Goal: Use online tool/utility

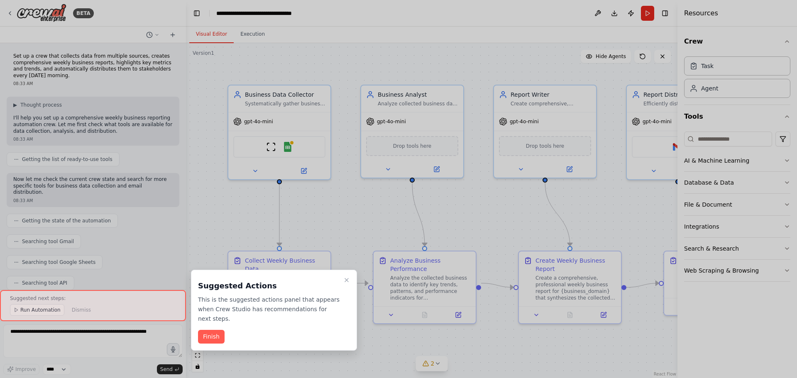
scroll to position [637, 0]
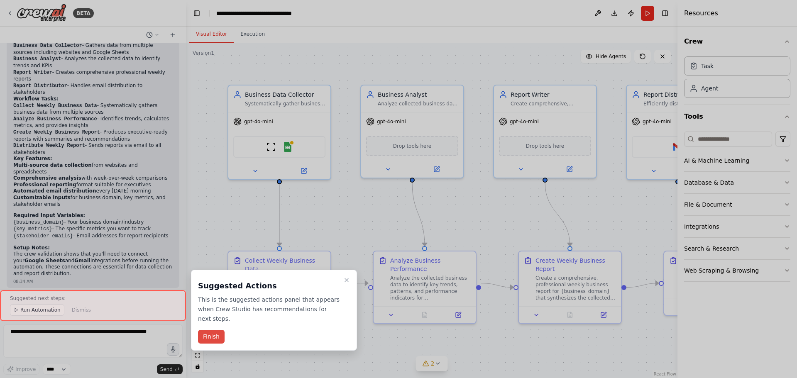
click at [214, 330] on button "Finish" at bounding box center [211, 337] width 27 height 14
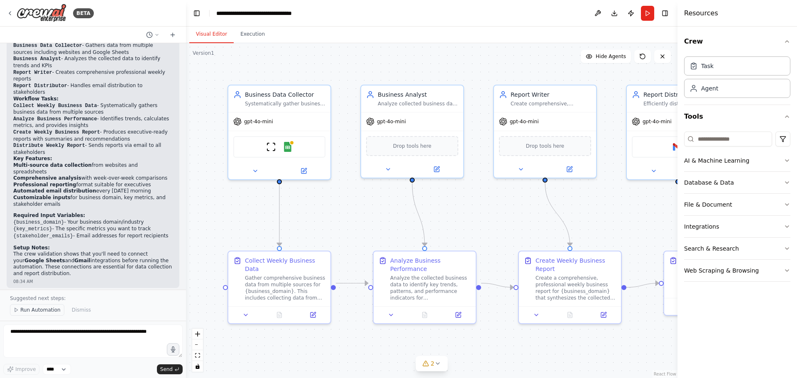
click at [28, 314] on button "Run Automation" at bounding box center [37, 310] width 54 height 12
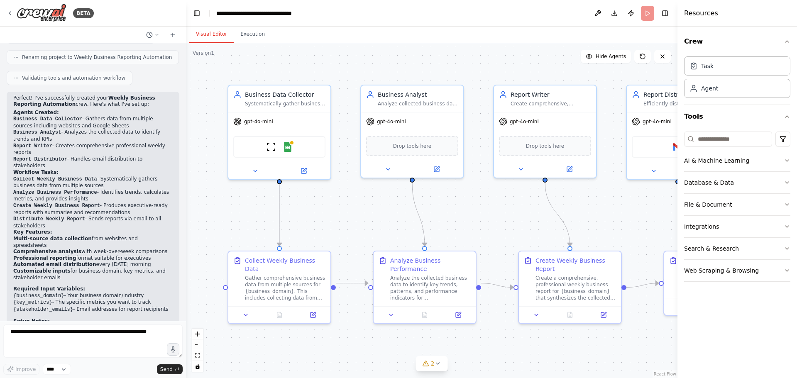
scroll to position [523, 0]
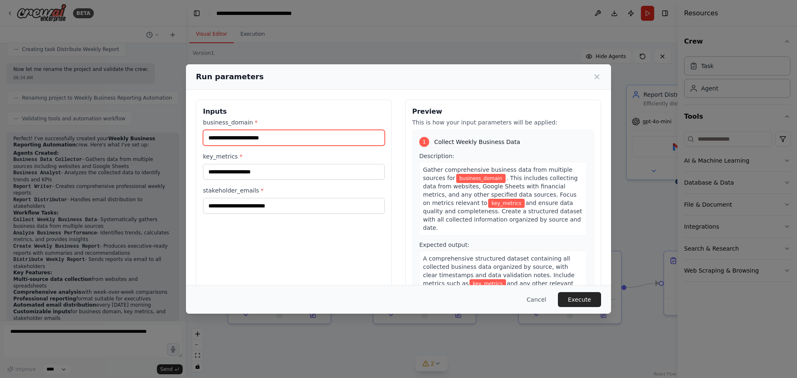
drag, startPoint x: 275, startPoint y: 140, endPoint x: 244, endPoint y: 139, distance: 31.6
click at [244, 139] on input "business_domain *" at bounding box center [294, 138] width 182 height 16
type input "**********"
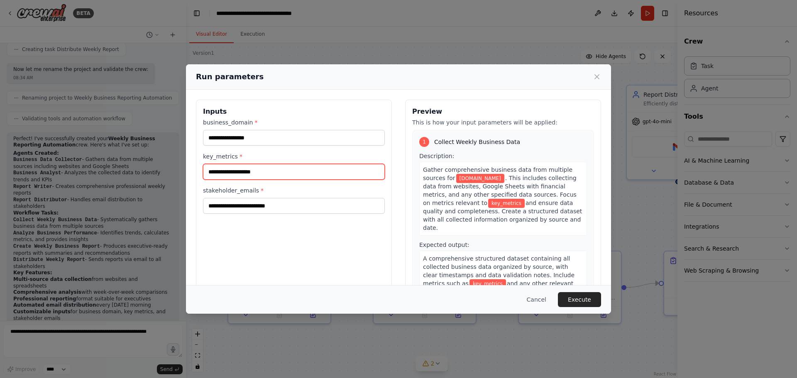
click at [329, 164] on input "key_metrics *" at bounding box center [294, 172] width 182 height 16
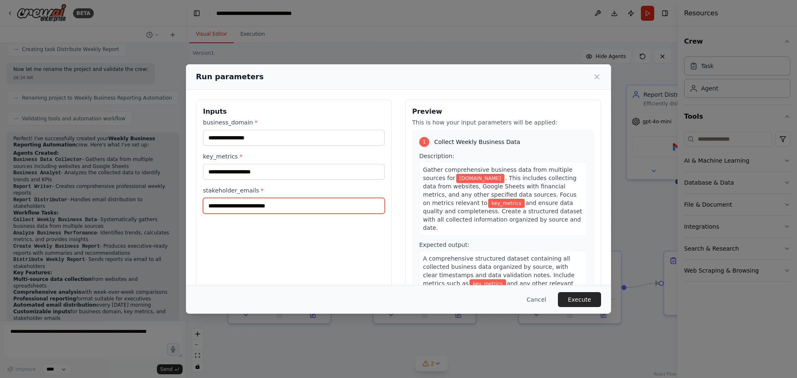
click at [246, 205] on input "stakeholder_emails *" at bounding box center [294, 206] width 182 height 16
type input "**********"
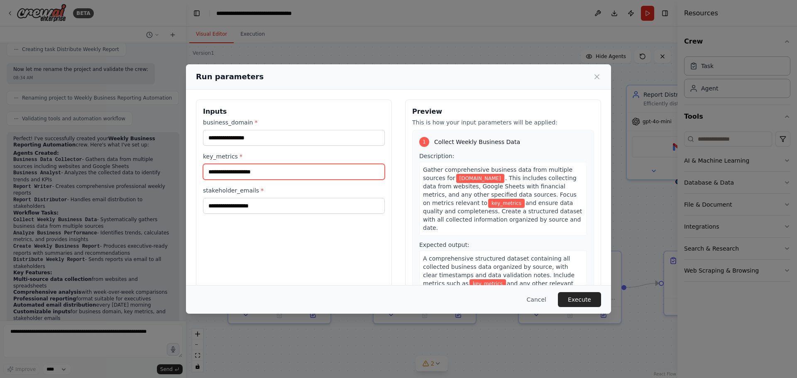
click at [259, 168] on input "key_metrics *" at bounding box center [294, 172] width 182 height 16
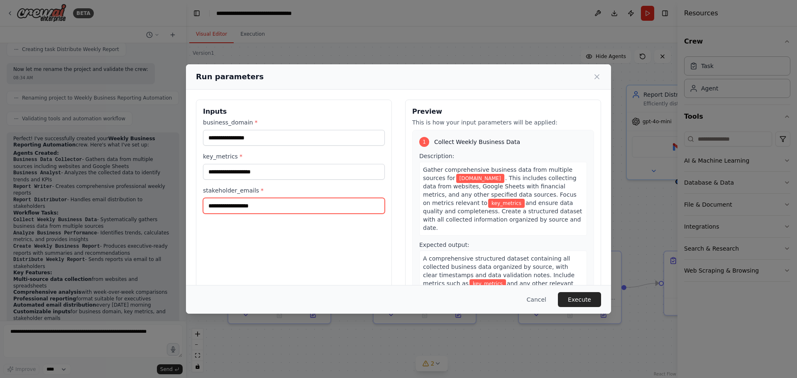
drag, startPoint x: 268, startPoint y: 207, endPoint x: 164, endPoint y: 210, distance: 104.6
click at [164, 210] on div "**********" at bounding box center [398, 189] width 797 height 378
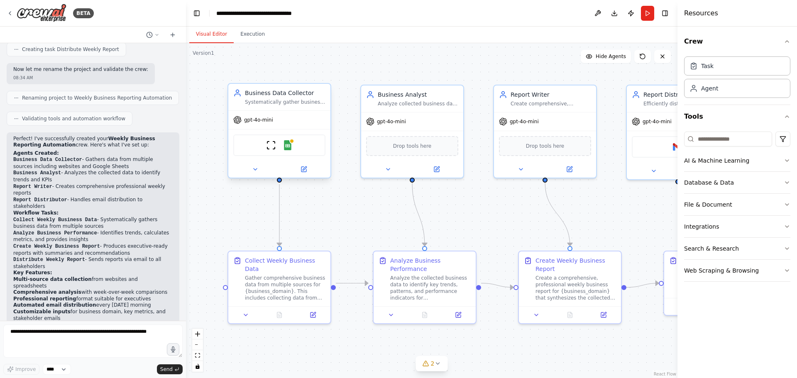
click at [295, 146] on div "ScrapeWebsiteTool Google Sheets" at bounding box center [279, 145] width 92 height 22
click at [286, 148] on img at bounding box center [288, 145] width 10 height 10
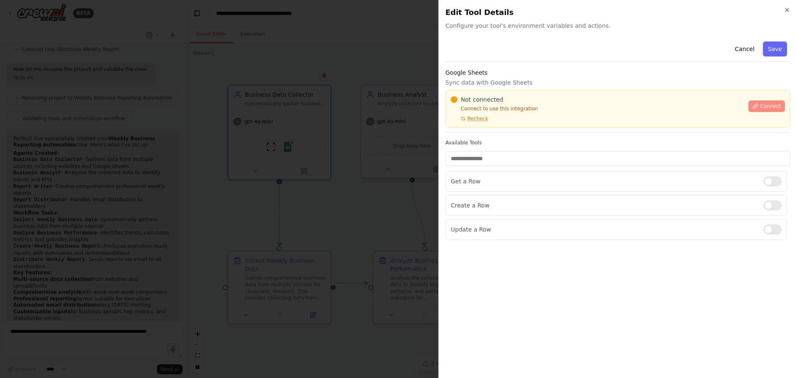
click at [772, 108] on span "Connect" at bounding box center [770, 106] width 21 height 7
click at [485, 119] on span "Recheck" at bounding box center [477, 118] width 21 height 7
click at [484, 121] on span "Recheck" at bounding box center [477, 118] width 21 height 7
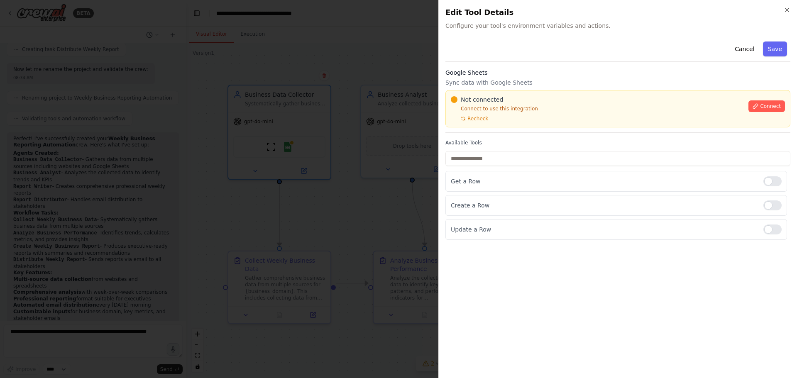
click at [347, 156] on div at bounding box center [398, 189] width 797 height 378
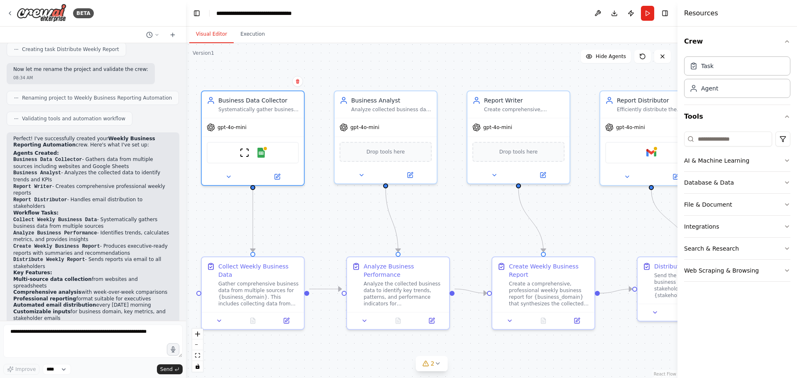
drag, startPoint x: 527, startPoint y: 65, endPoint x: 500, endPoint y: 71, distance: 27.2
click at [500, 71] on div ".deletable-edge-delete-btn { width: 20px; height: 20px; border: 0px solid #ffff…" at bounding box center [431, 210] width 491 height 335
